Goal: Information Seeking & Learning: Learn about a topic

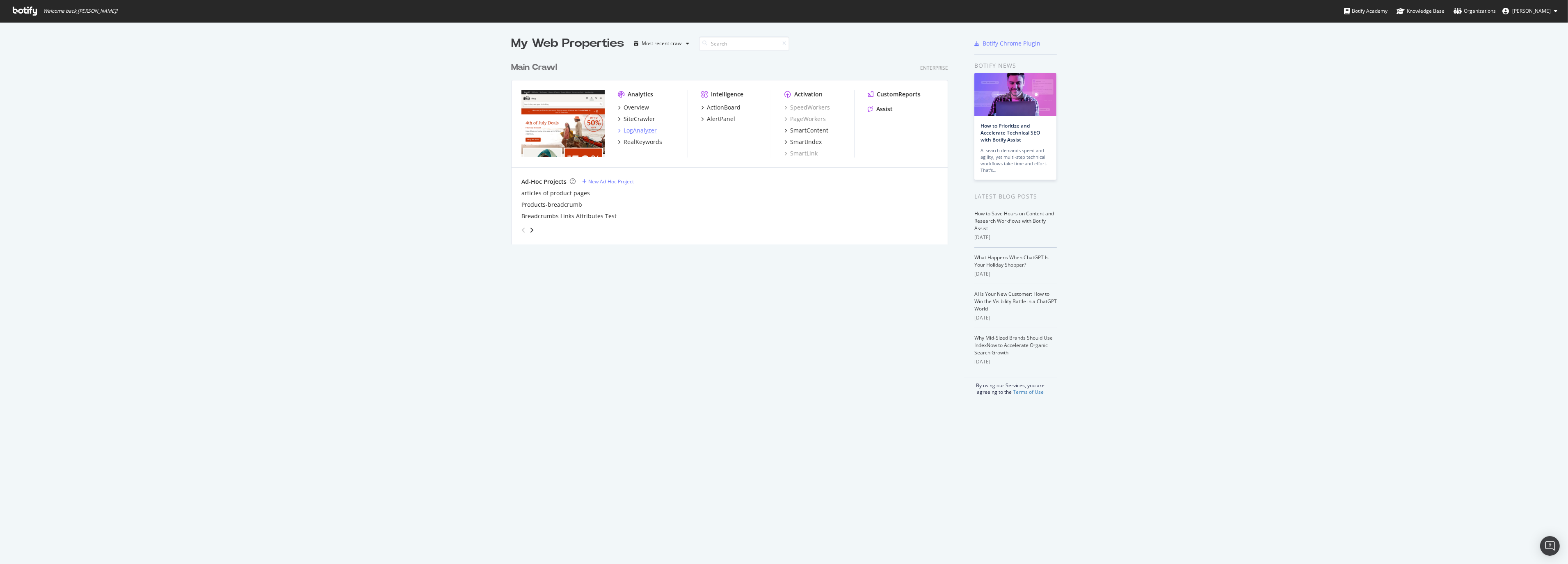
scroll to position [557, 1554]
click at [639, 117] on div "SiteCrawler" at bounding box center [639, 119] width 32 height 8
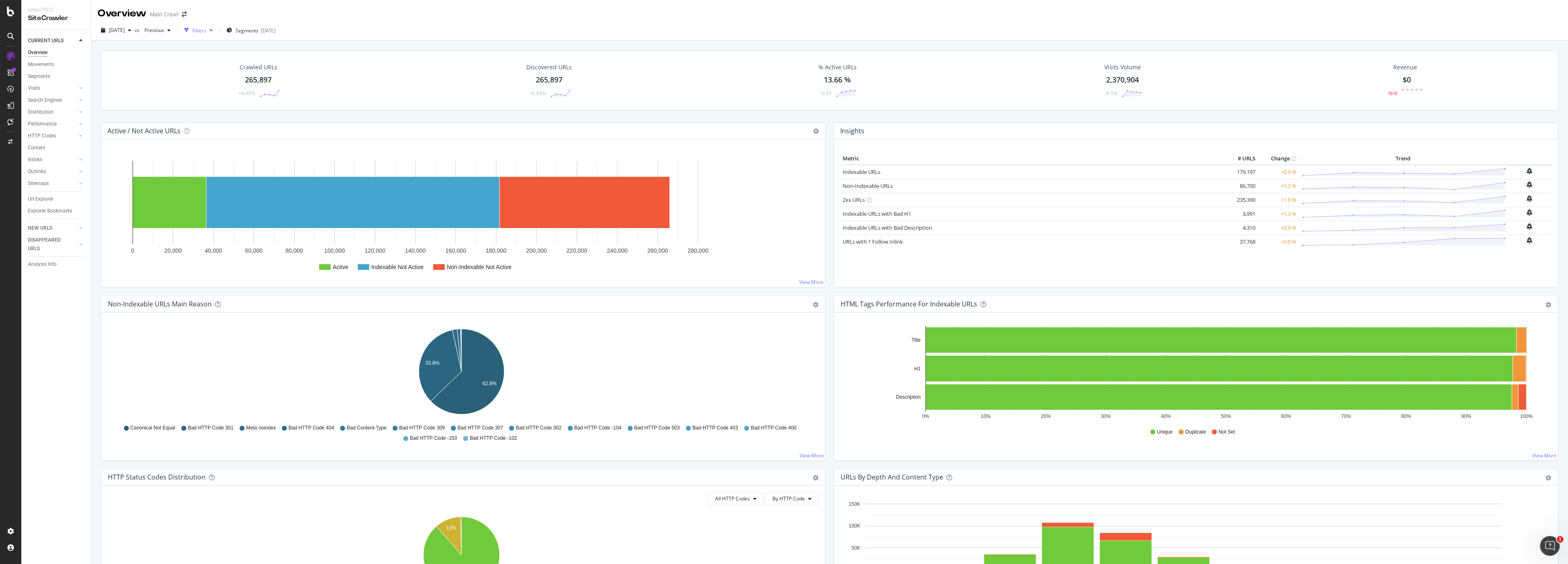
click at [206, 27] on div "Filters" at bounding box center [199, 30] width 14 height 7
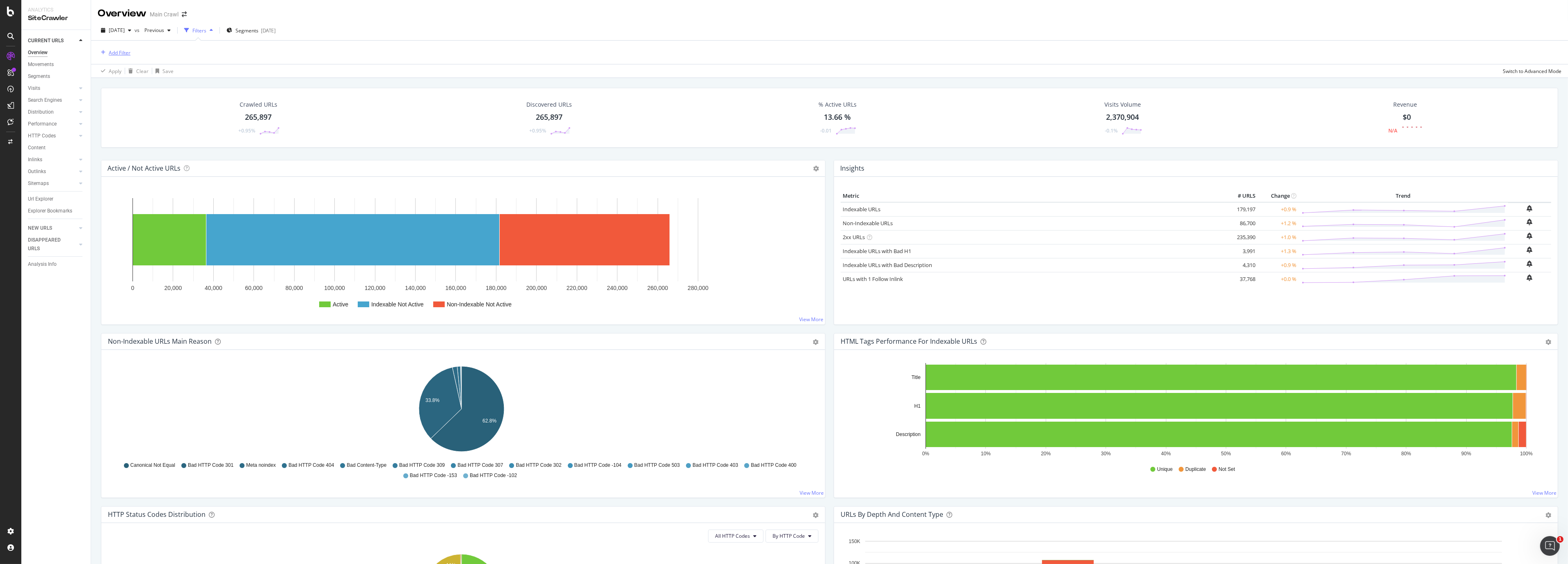
click at [123, 51] on div "Add Filter" at bounding box center [120, 52] width 22 height 7
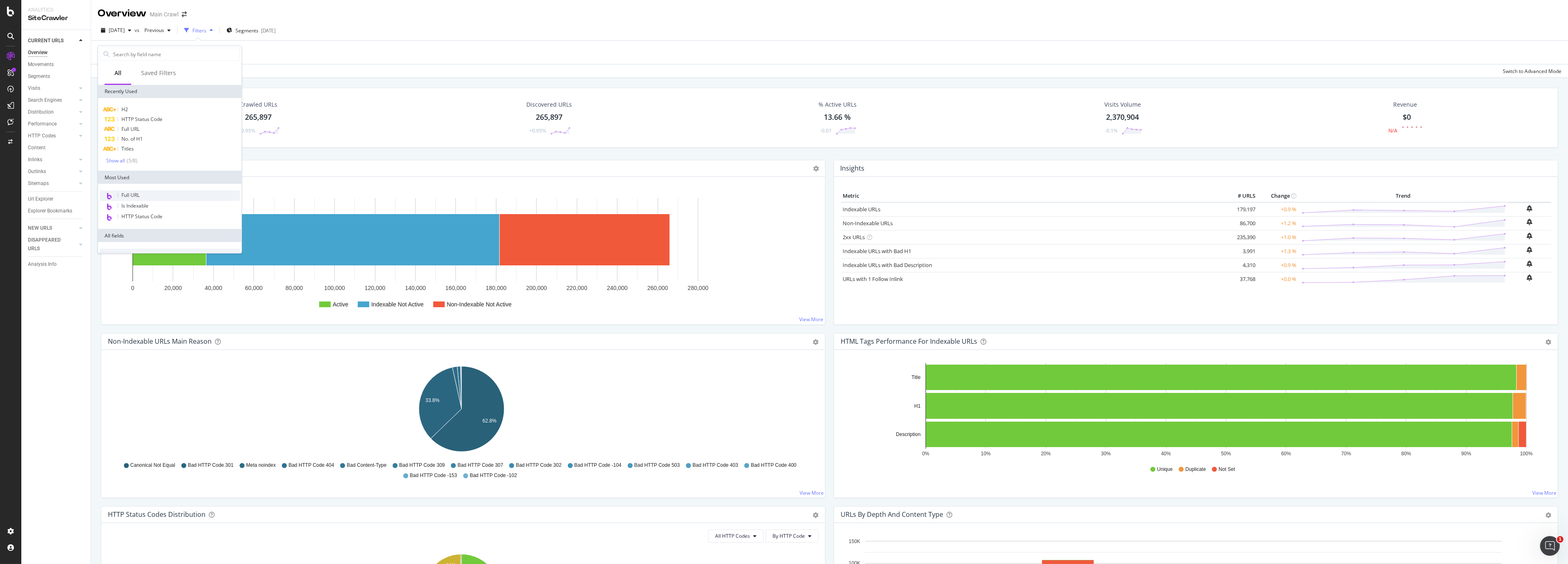
click at [128, 193] on span "Full URL" at bounding box center [131, 195] width 18 height 7
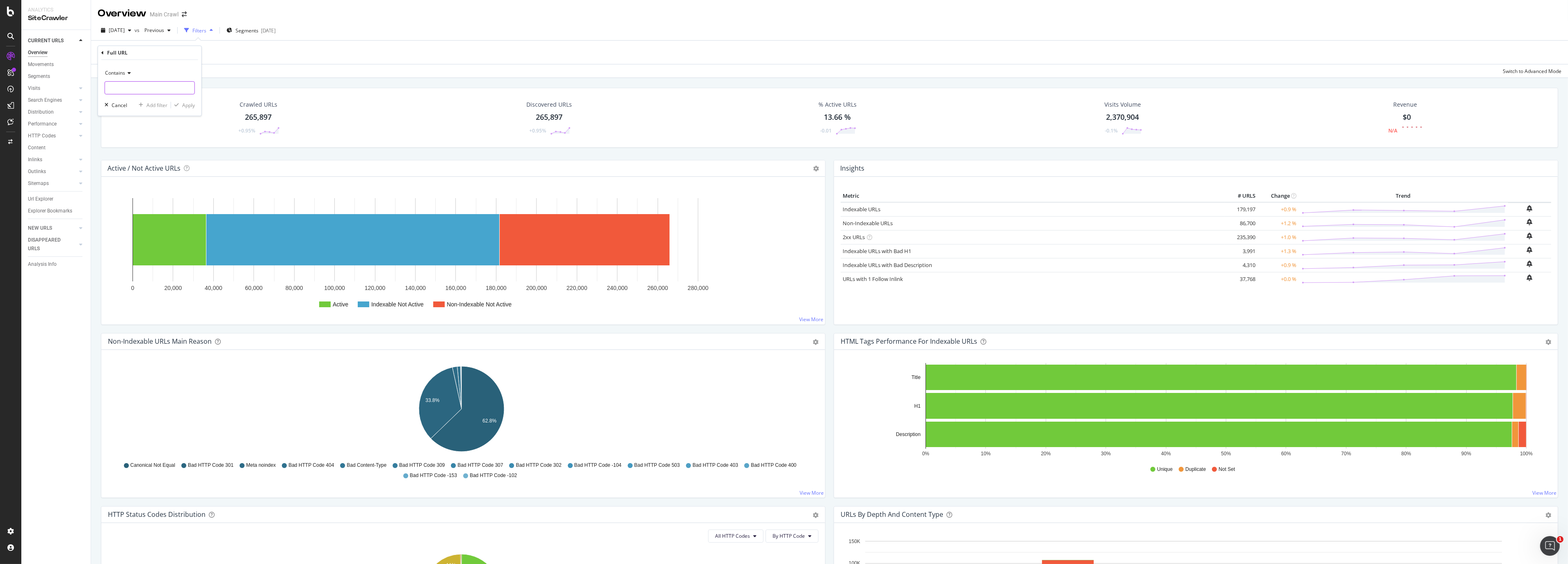
click at [174, 88] on input "text" at bounding box center [150, 88] width 89 height 13
paste input "[URL][DOMAIN_NAME]"
type input "[URL][DOMAIN_NAME]"
click at [185, 107] on div "Apply" at bounding box center [188, 105] width 13 height 7
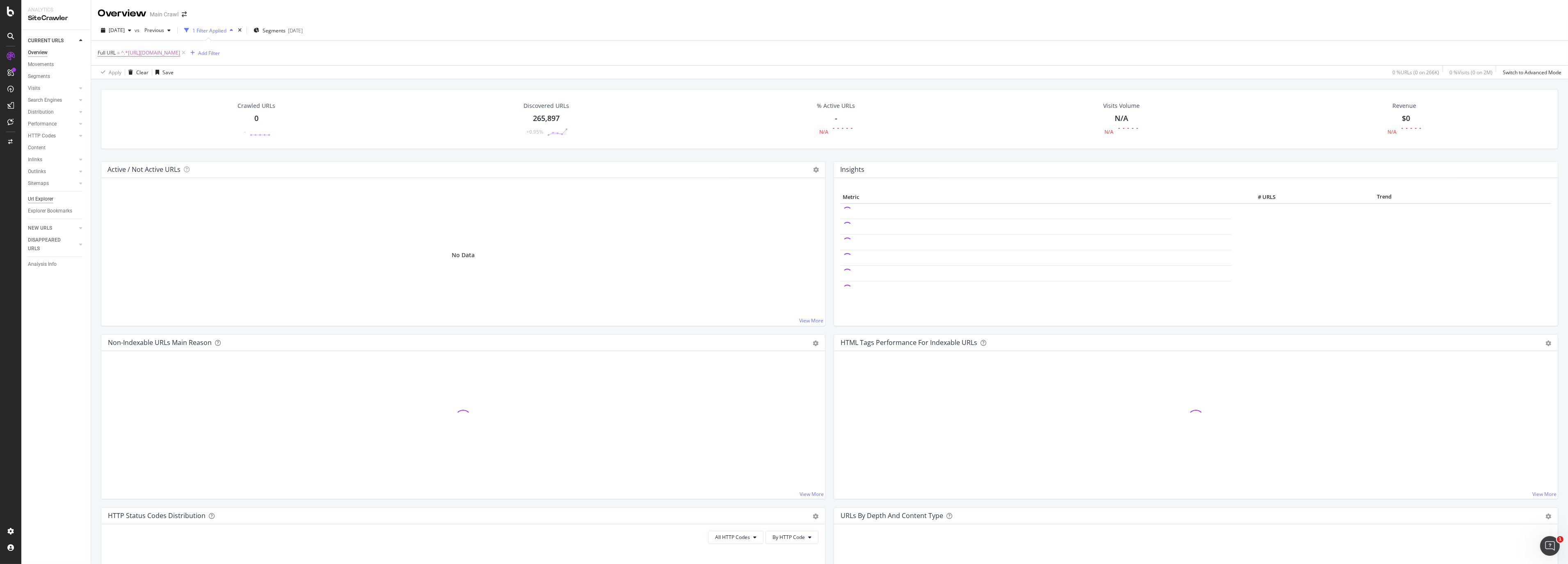
click at [46, 198] on div "Url Explorer" at bounding box center [41, 199] width 26 height 9
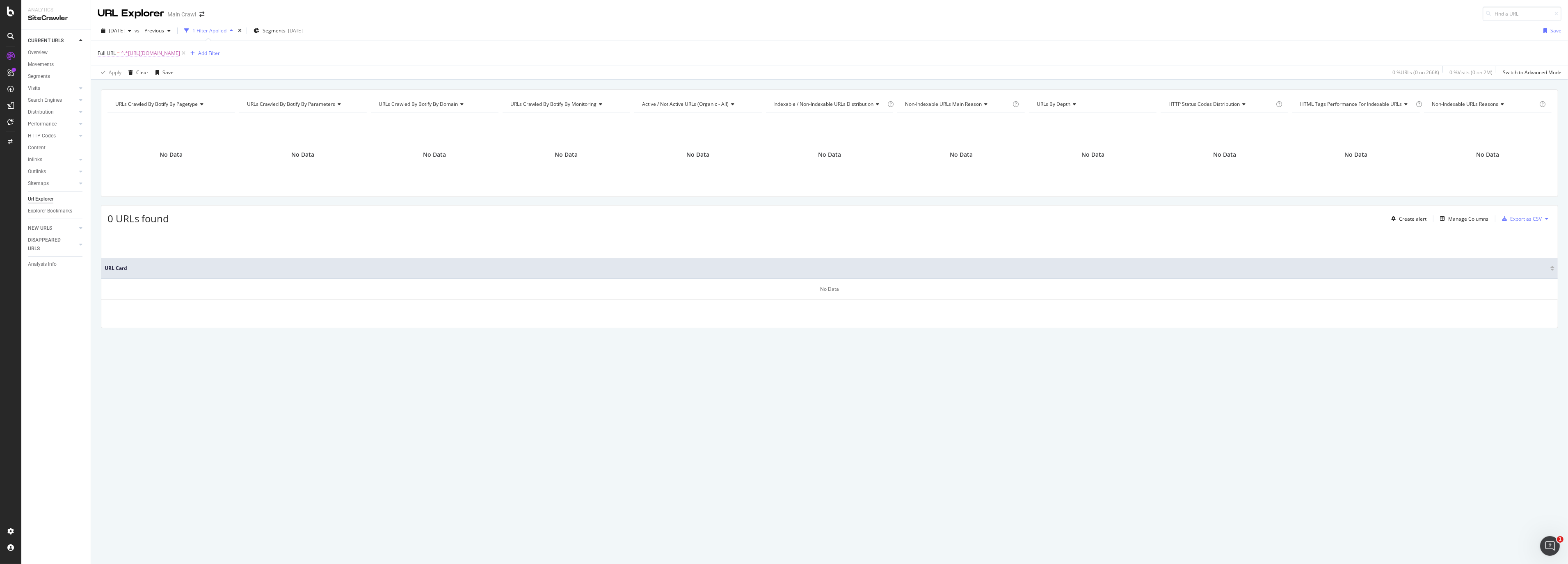
click at [180, 54] on span "^.*[URL][DOMAIN_NAME]" at bounding box center [150, 53] width 59 height 12
click at [121, 105] on div "Cancel" at bounding box center [119, 105] width 16 height 7
click at [187, 54] on icon at bounding box center [183, 53] width 7 height 8
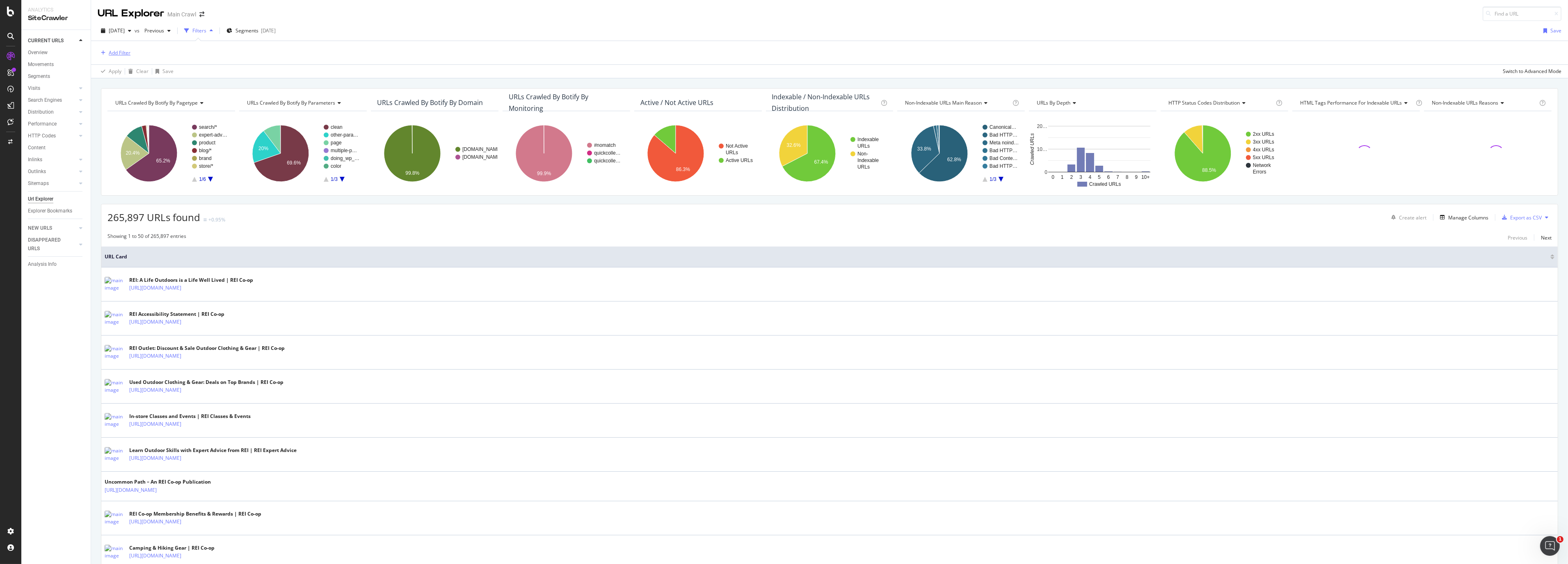
click at [115, 52] on div "Add Filter" at bounding box center [120, 52] width 22 height 7
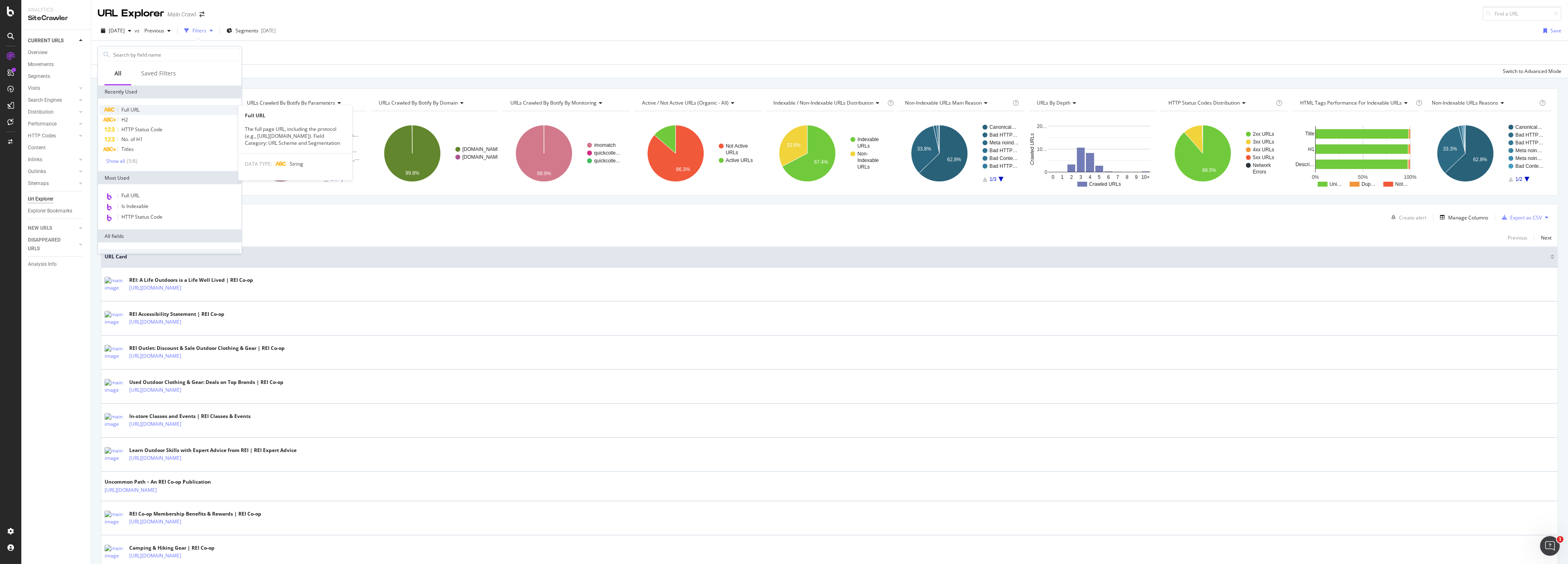
click at [143, 110] on div "Full URL" at bounding box center [170, 110] width 141 height 10
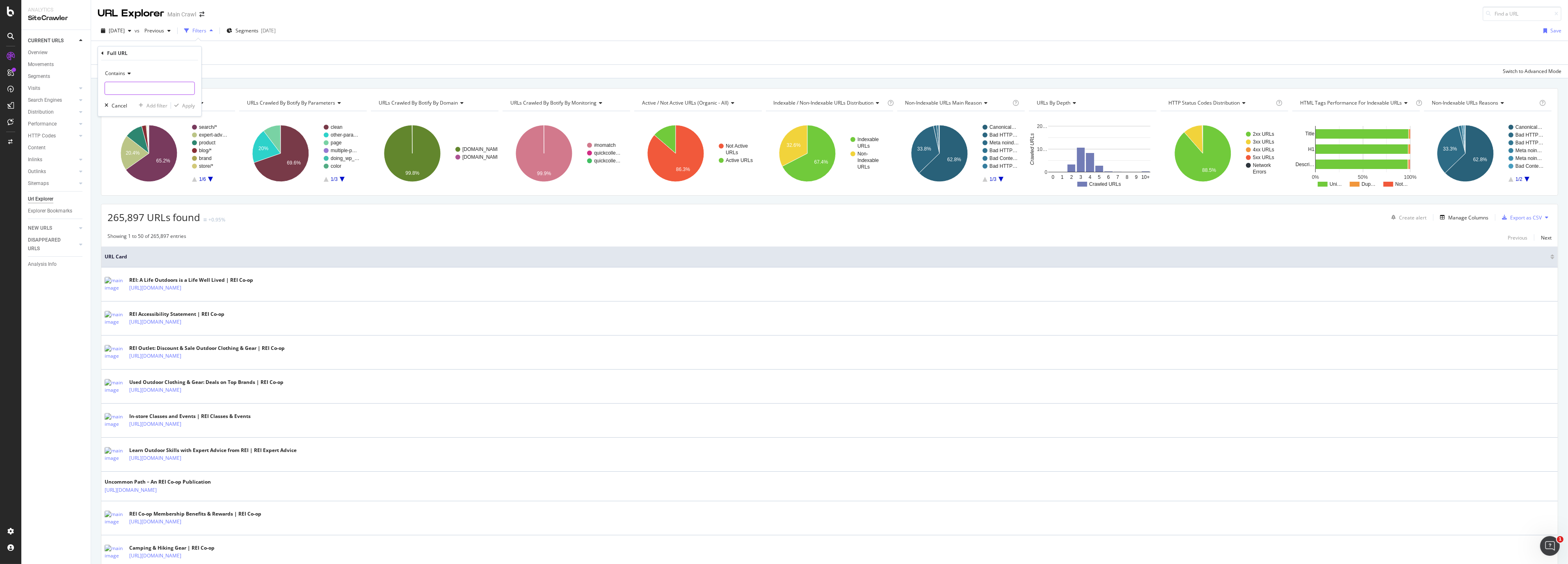
click at [145, 89] on input "text" at bounding box center [150, 88] width 89 height 13
type input "10-essentials"
click at [186, 106] on div "Apply" at bounding box center [188, 105] width 13 height 7
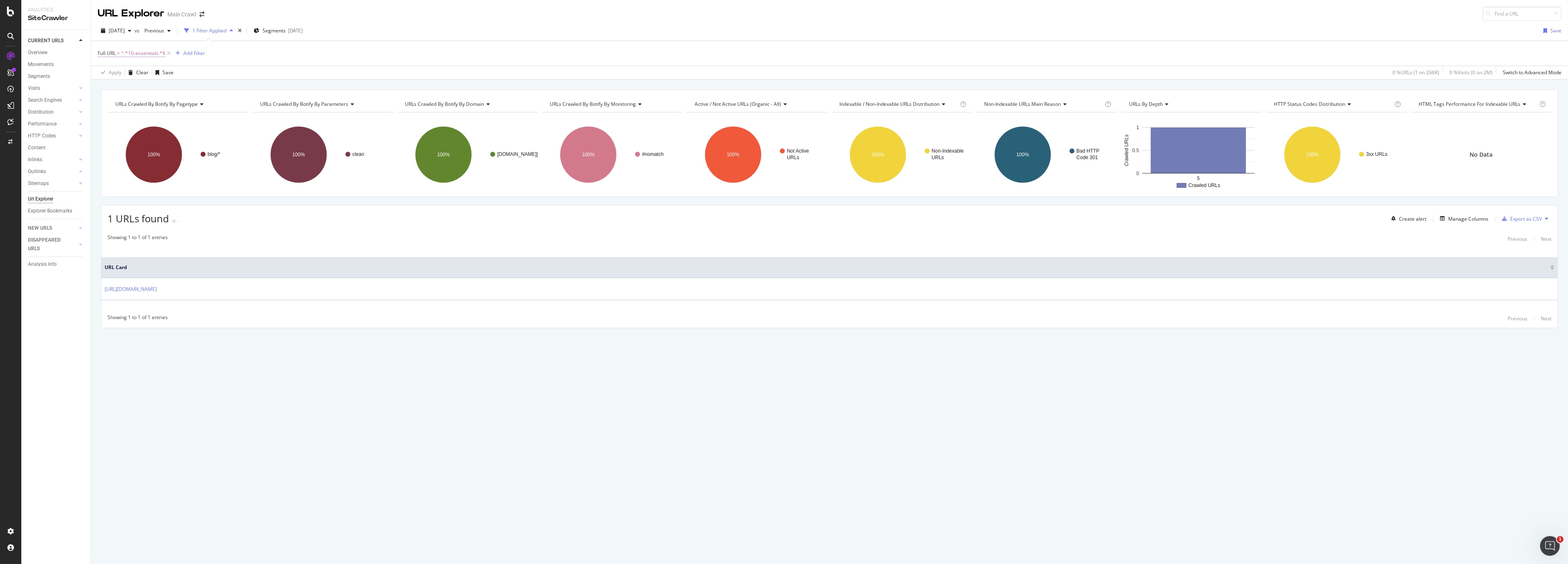
click at [154, 52] on span "^.*10-essentials.*$" at bounding box center [143, 53] width 44 height 12
click at [120, 89] on input "10-essentials" at bounding box center [144, 88] width 77 height 13
click at [115, 88] on input "10-essentials" at bounding box center [144, 88] width 77 height 13
type input "essentials"
click at [191, 109] on button "Apply" at bounding box center [183, 105] width 24 height 8
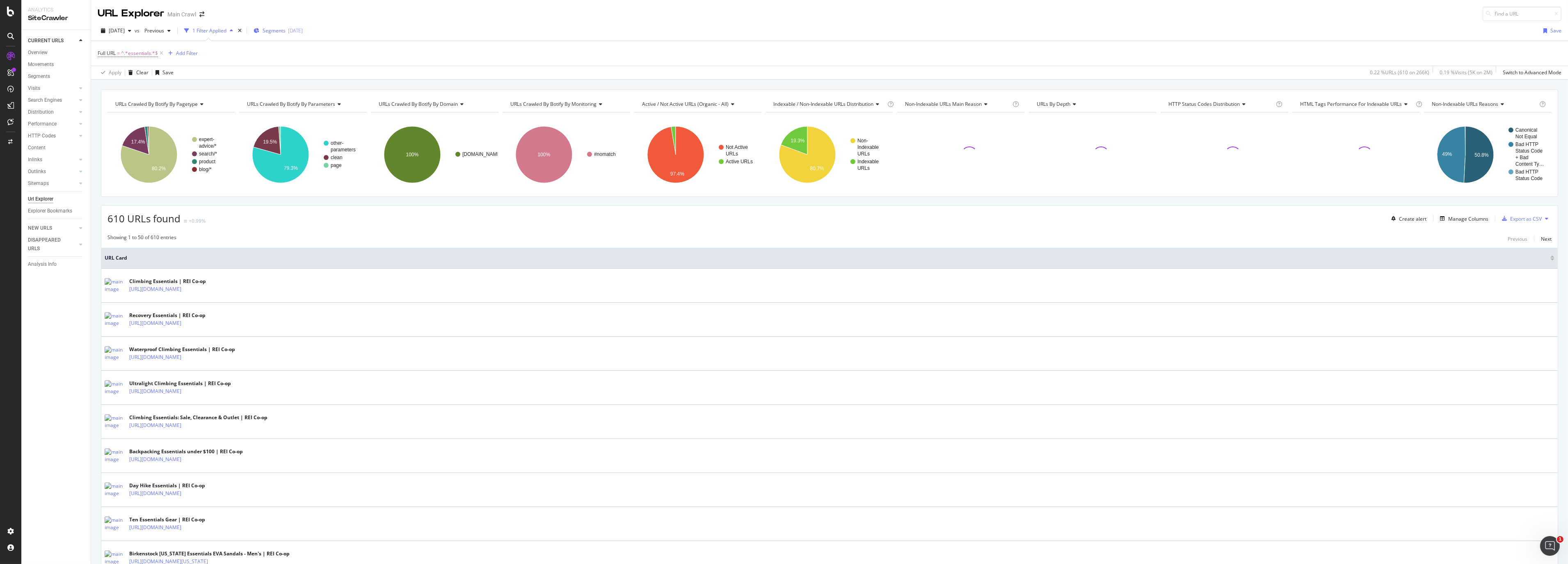
click at [284, 31] on span "Segments" at bounding box center [274, 30] width 23 height 7
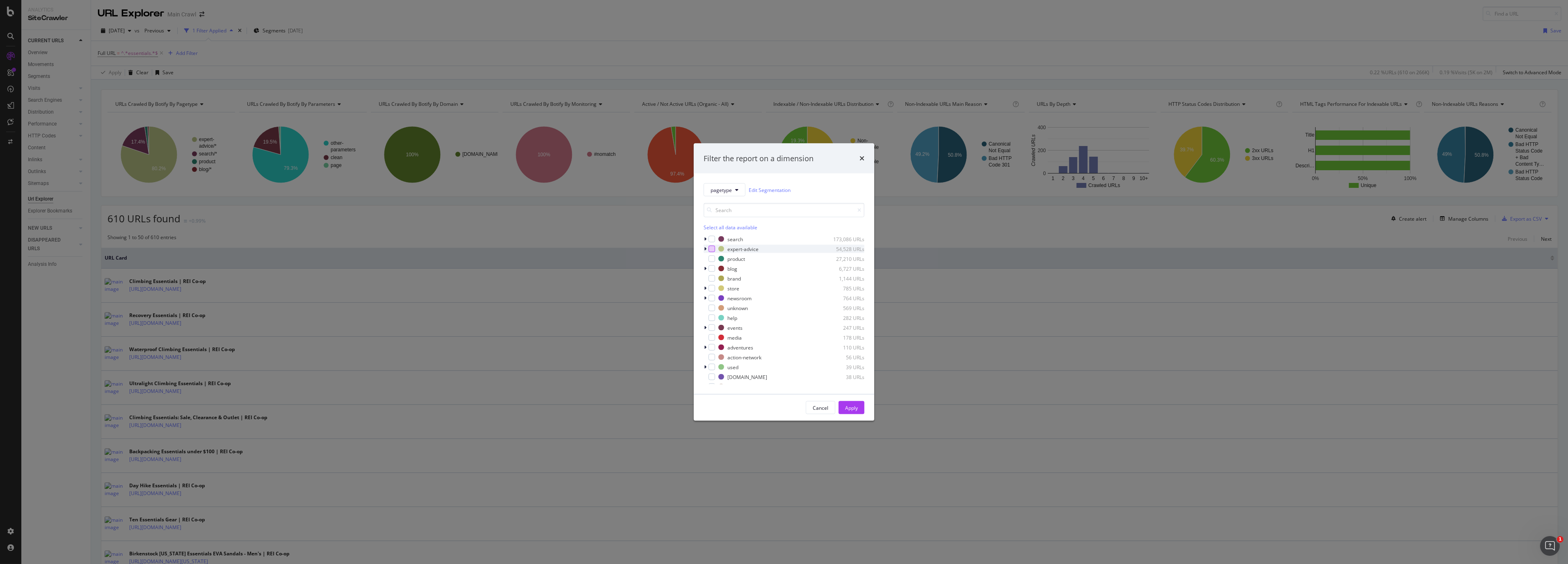
click at [712, 248] on div "modal" at bounding box center [712, 249] width 7 height 7
click at [855, 407] on div "Apply" at bounding box center [851, 407] width 13 height 7
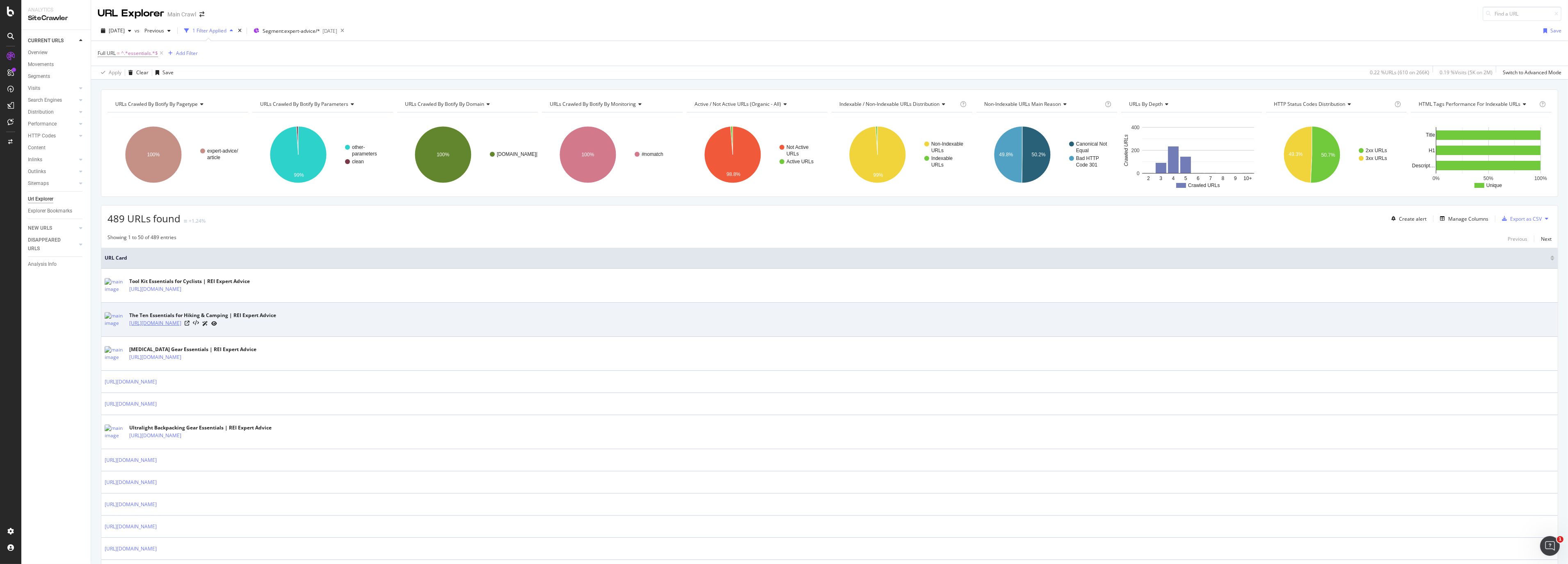
click at [181, 326] on link "[URL][DOMAIN_NAME]" at bounding box center [155, 322] width 52 height 8
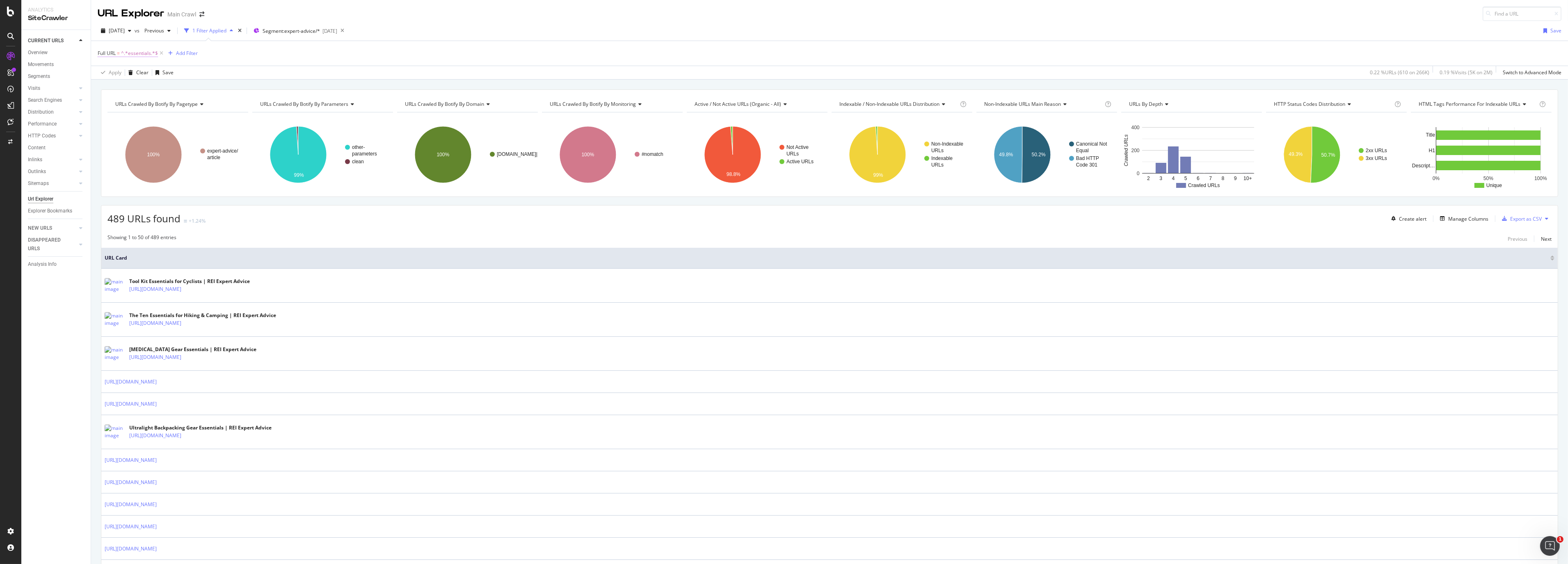
click at [138, 55] on span "^.*essentials.*$" at bounding box center [139, 53] width 37 height 12
click at [107, 88] on input "essentials" at bounding box center [144, 88] width 77 height 13
click at [106, 88] on input "essentials" at bounding box center [144, 88] width 77 height 13
type input "10-essentials"
click at [189, 105] on div "Apply" at bounding box center [188, 105] width 13 height 7
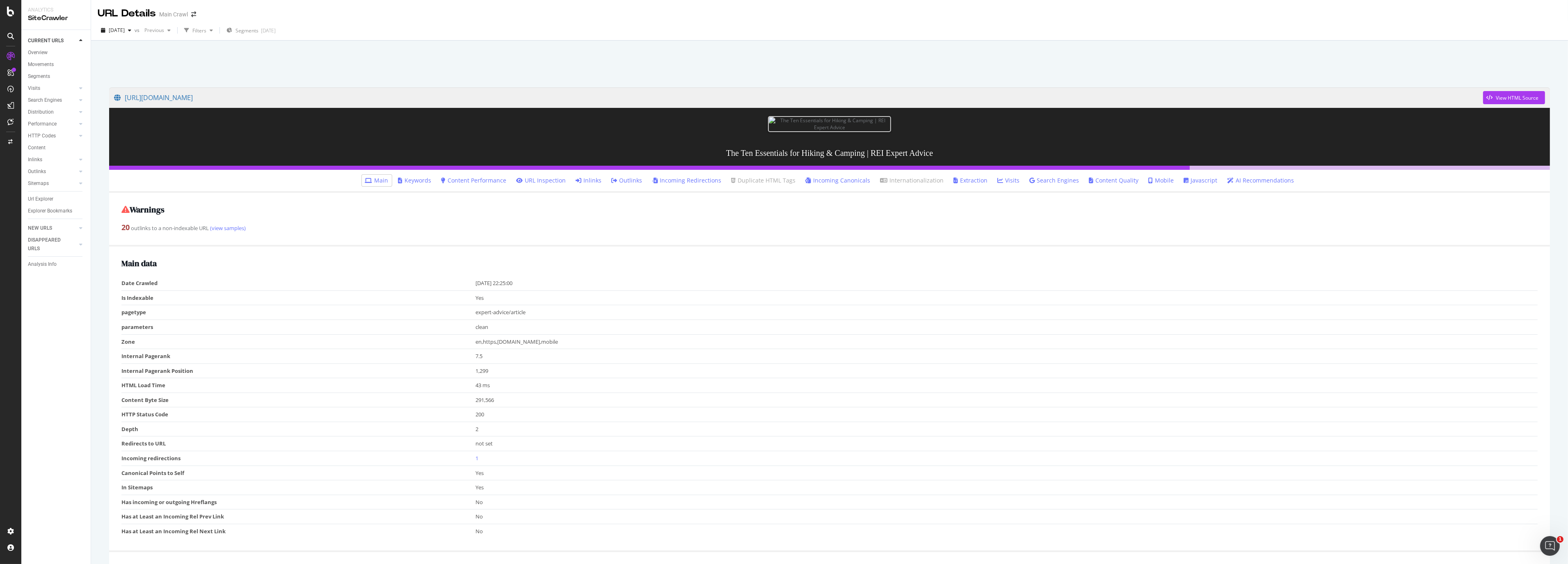
click at [355, 422] on td "HTTP Status Code" at bounding box center [299, 414] width 354 height 15
click at [195, 97] on link "[URL][DOMAIN_NAME]" at bounding box center [798, 98] width 1369 height 21
